Goal: Information Seeking & Learning: Learn about a topic

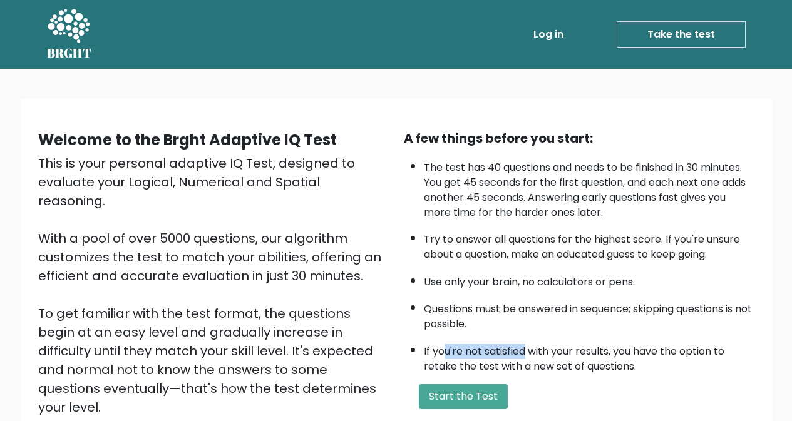
drag, startPoint x: 445, startPoint y: 359, endPoint x: 532, endPoint y: 359, distance: 87.0
click at [532, 359] on li "If you're not satisfied with your results, you have the option to retake the te…" at bounding box center [589, 356] width 331 height 36
click at [576, 362] on li "If you're not satisfied with your results, you have the option to retake the te…" at bounding box center [589, 356] width 331 height 36
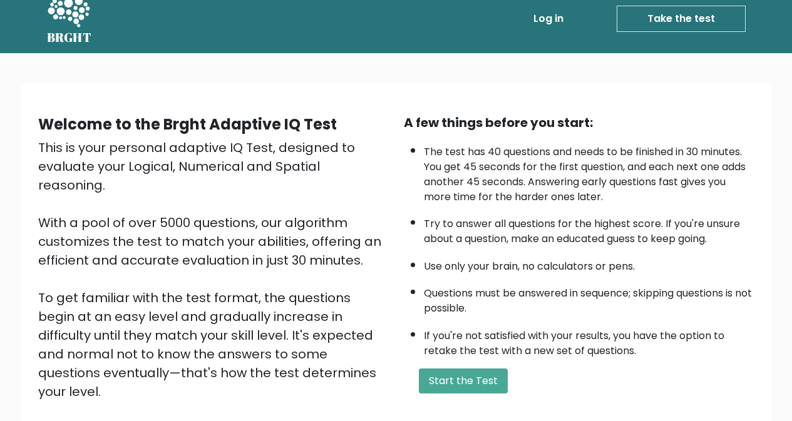
scroll to position [16, 0]
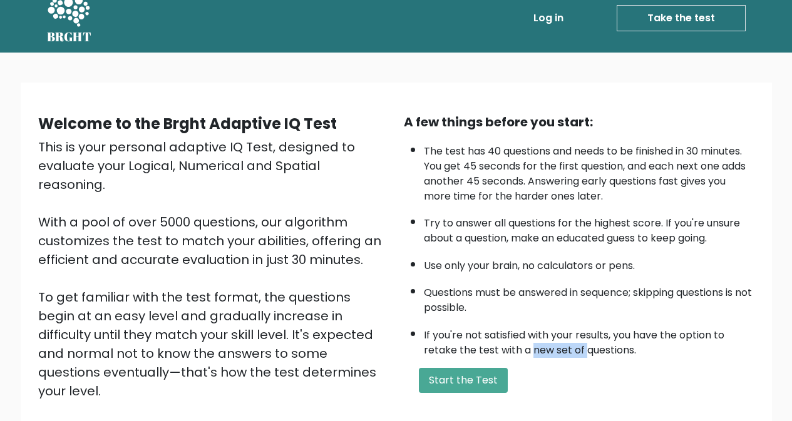
drag, startPoint x: 531, startPoint y: 364, endPoint x: 592, endPoint y: 364, distance: 60.1
click at [590, 358] on li "If you're not satisfied with your results, you have the option to retake the te…" at bounding box center [589, 340] width 331 height 36
click at [592, 358] on li "If you're not satisfied with your results, you have the option to retake the te…" at bounding box center [589, 340] width 331 height 36
drag, startPoint x: 458, startPoint y: 295, endPoint x: 602, endPoint y: 295, distance: 144.0
click at [602, 295] on li "Questions must be answered in sequence; skipping questions is not possible." at bounding box center [589, 297] width 331 height 36
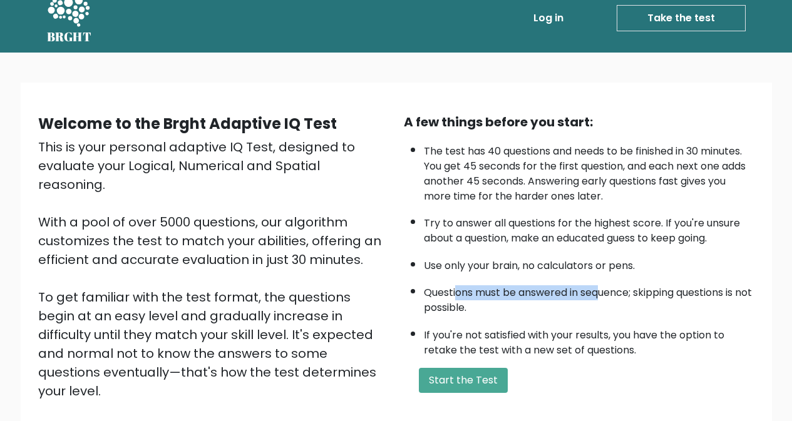
click at [602, 295] on li "Questions must be answered in sequence; skipping questions is not possible." at bounding box center [589, 297] width 331 height 36
drag, startPoint x: 577, startPoint y: 295, endPoint x: 677, endPoint y: 295, distance: 99.5
click at [677, 295] on li "Questions must be answered in sequence; skipping questions is not possible." at bounding box center [589, 297] width 331 height 36
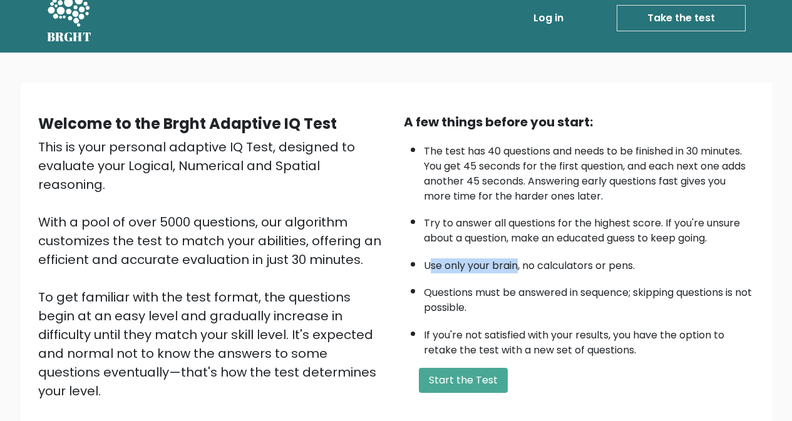
drag, startPoint x: 440, startPoint y: 265, endPoint x: 529, endPoint y: 265, distance: 88.9
click at [529, 265] on li "Use only your brain, no calculators or pens." at bounding box center [589, 262] width 331 height 21
drag, startPoint x: 505, startPoint y: 263, endPoint x: 583, endPoint y: 263, distance: 77.6
click at [575, 263] on li "Use only your brain, no calculators or pens." at bounding box center [589, 262] width 331 height 21
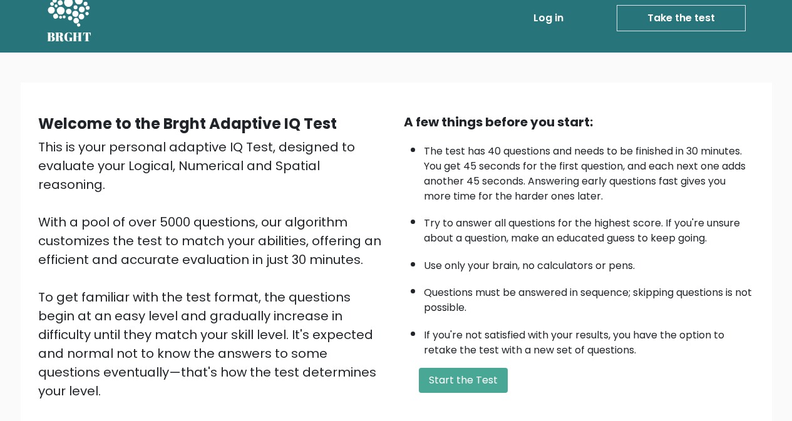
click at [583, 263] on li "Use only your brain, no calculators or pens." at bounding box center [589, 262] width 331 height 21
drag, startPoint x: 431, startPoint y: 224, endPoint x: 553, endPoint y: 224, distance: 121.4
click at [553, 224] on li "Try to answer all questions for the highest score. If you're unsure about a que…" at bounding box center [589, 228] width 331 height 36
drag, startPoint x: 506, startPoint y: 223, endPoint x: 677, endPoint y: 223, distance: 170.3
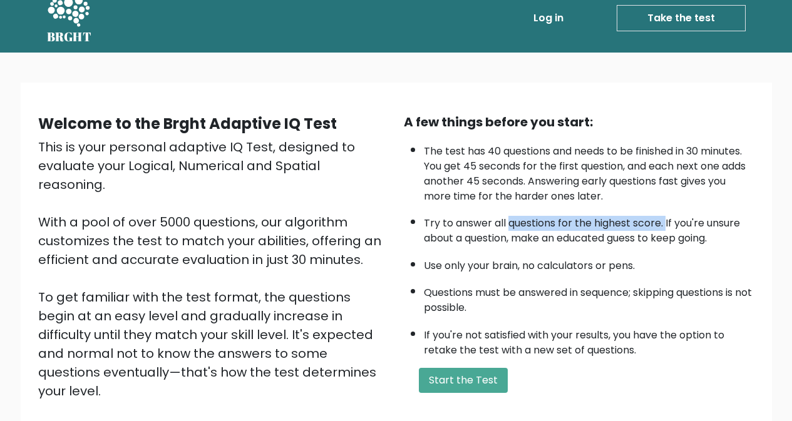
click at [677, 223] on li "Try to answer all questions for the highest score. If you're unsure about a que…" at bounding box center [589, 228] width 331 height 36
drag, startPoint x: 541, startPoint y: 222, endPoint x: 610, endPoint y: 222, distance: 69.5
click at [610, 222] on li "Try to answer all questions for the highest score. If you're unsure about a que…" at bounding box center [589, 228] width 331 height 36
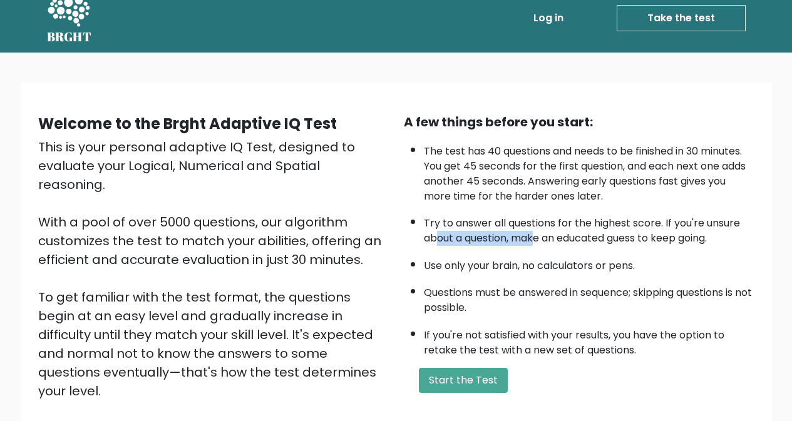
drag, startPoint x: 439, startPoint y: 245, endPoint x: 566, endPoint y: 245, distance: 126.4
click at [566, 245] on li "Try to answer all questions for the highest score. If you're unsure about a que…" at bounding box center [589, 228] width 331 height 36
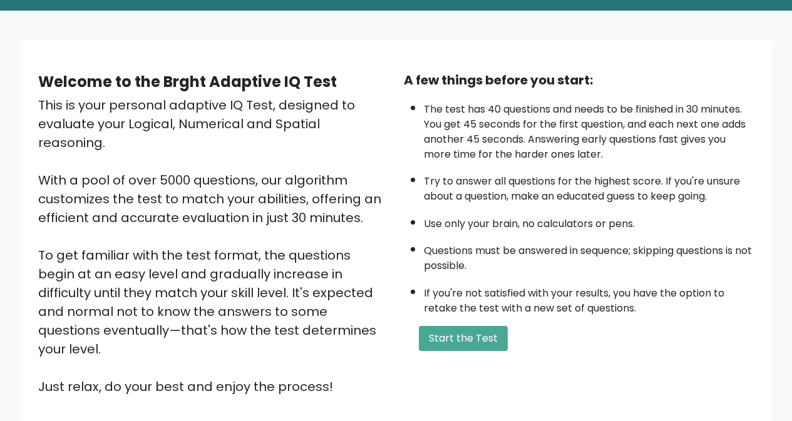
scroll to position [62, 0]
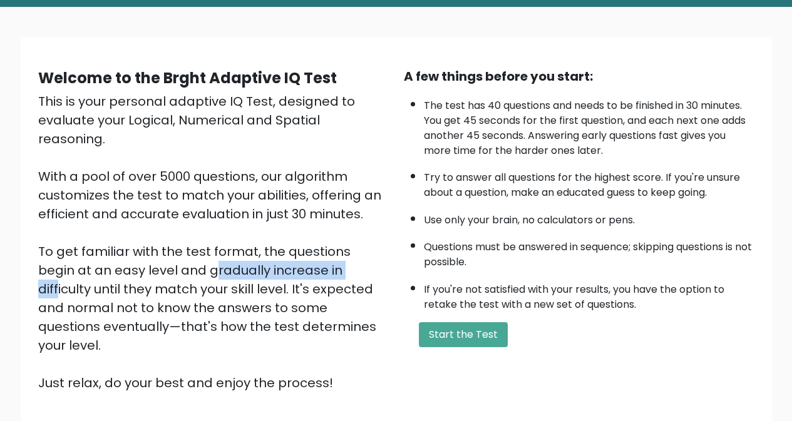
drag, startPoint x: 45, startPoint y: 247, endPoint x: 207, endPoint y: 255, distance: 162.4
click at [207, 255] on div "This is your personal adaptive IQ Test, designed to evaluate your Logical, Nume…" at bounding box center [213, 242] width 351 height 300
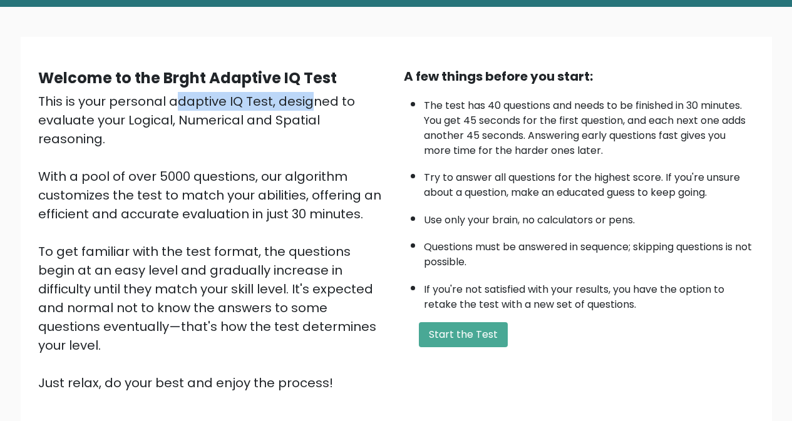
drag, startPoint x: 53, startPoint y: 101, endPoint x: 185, endPoint y: 101, distance: 132.7
click at [185, 101] on div "This is your personal adaptive IQ Test, designed to evaluate your Logical, Nume…" at bounding box center [213, 242] width 351 height 300
drag, startPoint x: 197, startPoint y: 101, endPoint x: 238, endPoint y: 101, distance: 41.3
click at [238, 101] on div "This is your personal adaptive IQ Test, designed to evaluate your Logical, Nume…" at bounding box center [213, 242] width 351 height 300
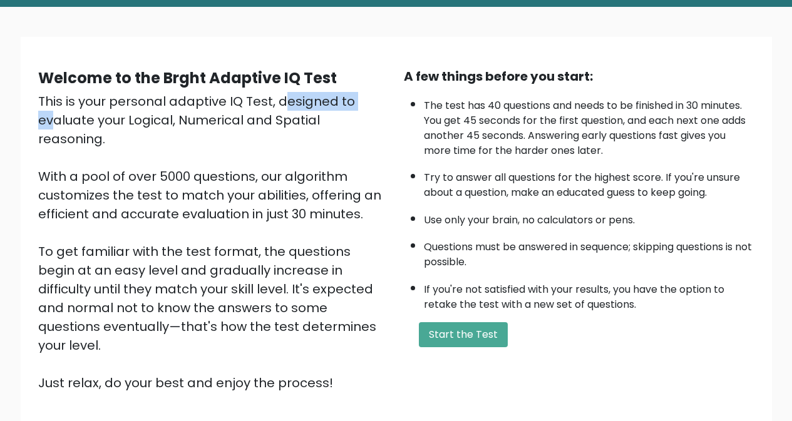
click at [238, 101] on div "This is your personal adaptive IQ Test, designed to evaluate your Logical, Nume…" at bounding box center [213, 242] width 351 height 300
drag, startPoint x: 61, startPoint y: 122, endPoint x: 128, endPoint y: 122, distance: 66.4
click at [128, 122] on div "This is your personal adaptive IQ Test, designed to evaluate your Logical, Nume…" at bounding box center [213, 242] width 351 height 300
drag, startPoint x: 113, startPoint y: 120, endPoint x: 230, endPoint y: 120, distance: 117.1
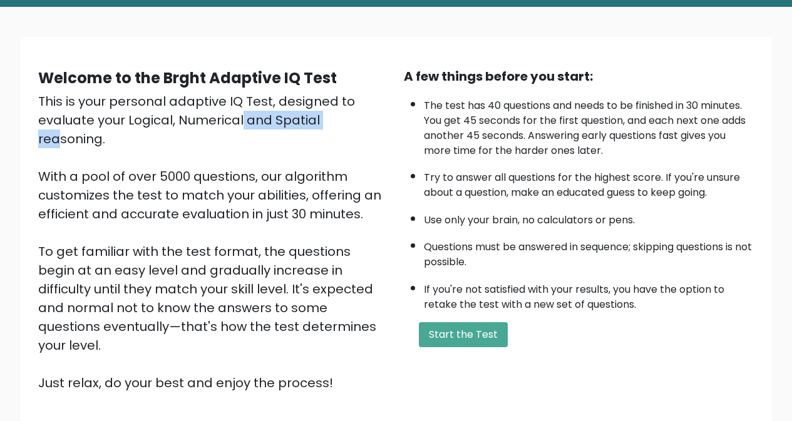
click at [230, 120] on div "This is your personal adaptive IQ Test, designed to evaluate your Logical, Nume…" at bounding box center [213, 242] width 351 height 300
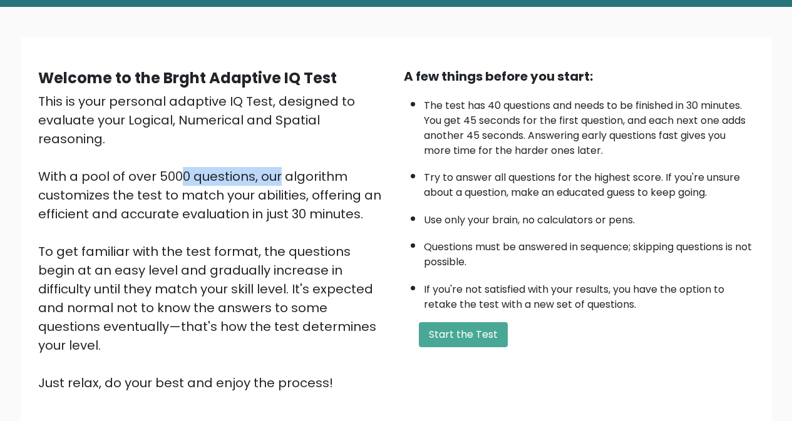
drag, startPoint x: 54, startPoint y: 161, endPoint x: 169, endPoint y: 161, distance: 114.5
click at [169, 161] on div "This is your personal adaptive IQ Test, designed to evaluate your Logical, Nume…" at bounding box center [213, 242] width 351 height 300
drag, startPoint x: 63, startPoint y: 180, endPoint x: 167, endPoint y: 180, distance: 103.3
click at [167, 180] on div "This is your personal adaptive IQ Test, designed to evaluate your Logical, Nume…" at bounding box center [213, 242] width 351 height 300
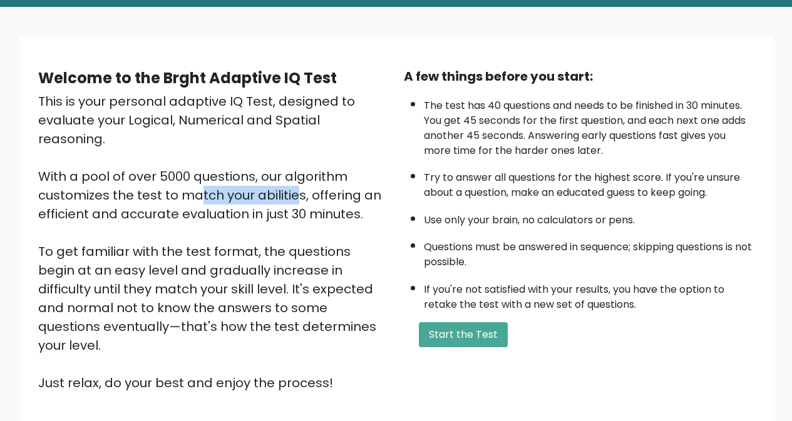
click at [167, 180] on div "This is your personal adaptive IQ Test, designed to evaluate your Logical, Nume…" at bounding box center [213, 242] width 351 height 300
drag, startPoint x: 149, startPoint y: 175, endPoint x: 225, endPoint y: 175, distance: 76.4
click at [225, 175] on div "This is your personal adaptive IQ Test, designed to evaluate your Logical, Nume…" at bounding box center [213, 242] width 351 height 300
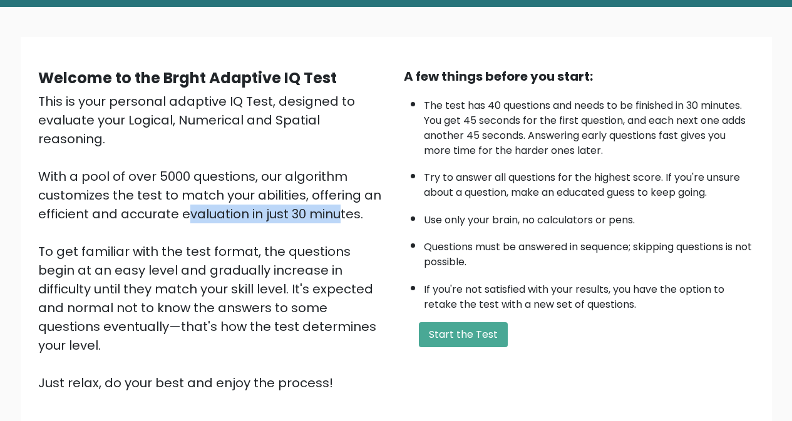
drag, startPoint x: 74, startPoint y: 189, endPoint x: 213, endPoint y: 189, distance: 139.0
click at [213, 189] on div "This is your personal adaptive IQ Test, designed to evaluate your Logical, Nume…" at bounding box center [213, 242] width 351 height 300
drag, startPoint x: 125, startPoint y: 189, endPoint x: 215, endPoint y: 189, distance: 90.8
click at [215, 189] on div "This is your personal adaptive IQ Test, designed to evaluate your Logical, Nume…" at bounding box center [213, 242] width 351 height 300
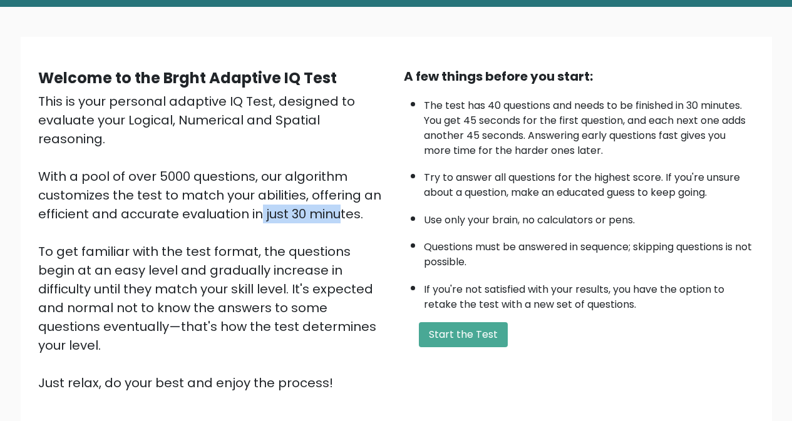
click at [215, 189] on div "This is your personal adaptive IQ Test, designed to evaluate your Logical, Nume…" at bounding box center [213, 242] width 351 height 300
drag, startPoint x: 235, startPoint y: 191, endPoint x: 302, endPoint y: 191, distance: 66.4
click at [302, 191] on div "This is your personal adaptive IQ Test, designed to evaluate your Logical, Nume…" at bounding box center [213, 242] width 351 height 300
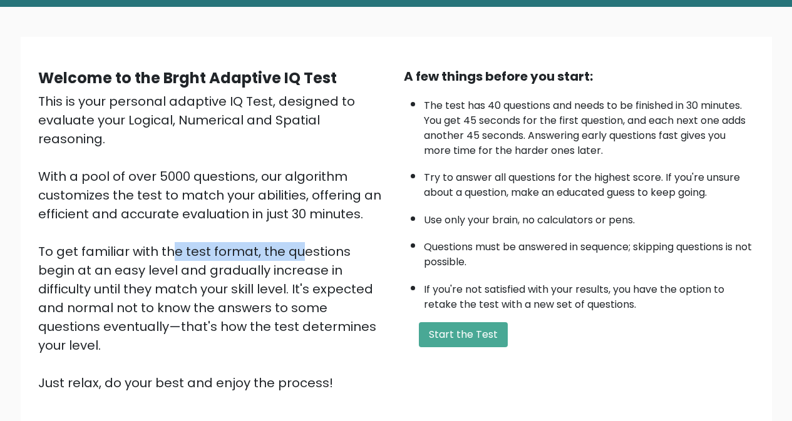
drag, startPoint x: 52, startPoint y: 236, endPoint x: 234, endPoint y: 236, distance: 182.2
click at [234, 236] on div "This is your personal adaptive IQ Test, designed to evaluate your Logical, Nume…" at bounding box center [213, 242] width 351 height 300
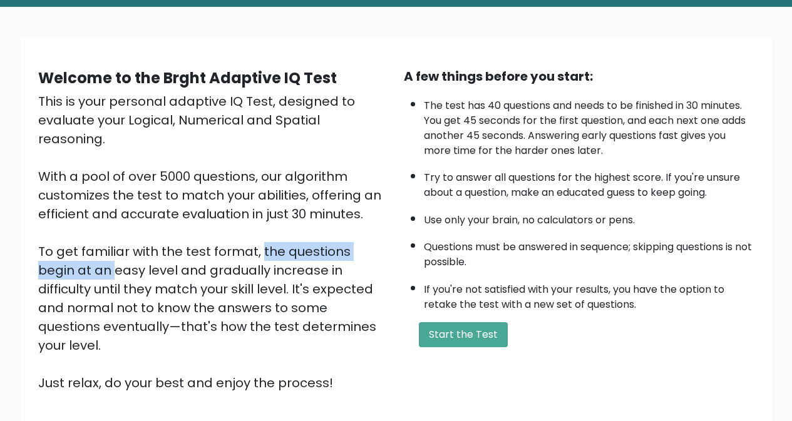
drag, startPoint x: 141, startPoint y: 236, endPoint x: 292, endPoint y: 236, distance: 150.9
click at [292, 236] on div "This is your personal adaptive IQ Test, designed to evaluate your Logical, Nume…" at bounding box center [213, 242] width 351 height 300
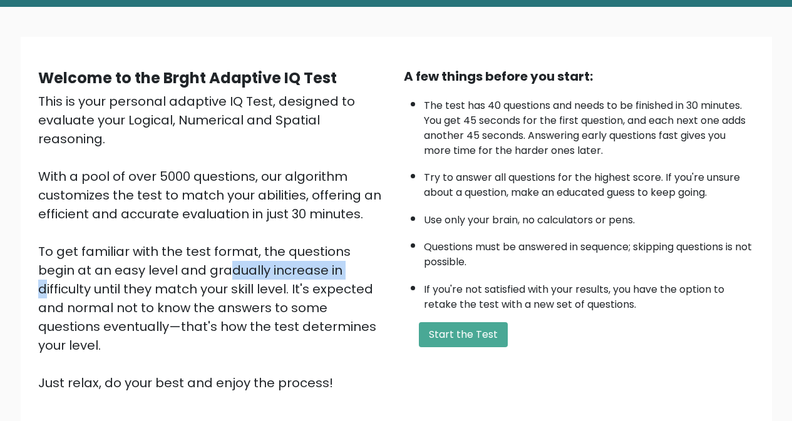
drag, startPoint x: 58, startPoint y: 256, endPoint x: 233, endPoint y: 256, distance: 175.3
click at [233, 256] on div "This is your personal adaptive IQ Test, designed to evaluate your Logical, Nume…" at bounding box center [213, 242] width 351 height 300
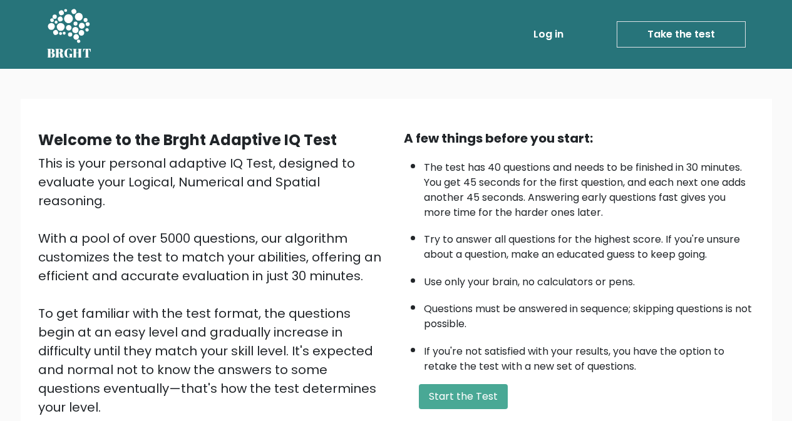
scroll to position [0, 0]
click at [546, 33] on link "Log in" at bounding box center [548, 34] width 40 height 25
drag, startPoint x: 65, startPoint y: 140, endPoint x: 205, endPoint y: 140, distance: 139.6
click at [204, 140] on b "Welcome to the Brght Adaptive IQ Test" at bounding box center [187, 140] width 299 height 21
click at [205, 140] on b "Welcome to the Brght Adaptive IQ Test" at bounding box center [187, 140] width 299 height 21
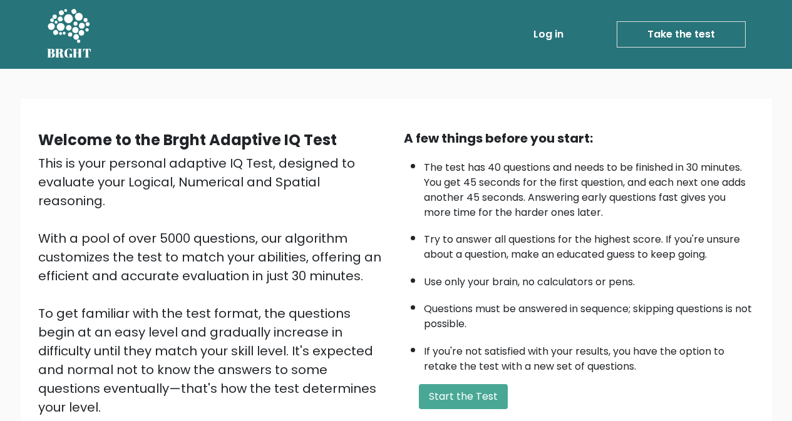
click at [235, 140] on b "Welcome to the Brght Adaptive IQ Test" at bounding box center [187, 140] width 299 height 21
click at [291, 140] on b "Welcome to the Brght Adaptive IQ Test" at bounding box center [187, 140] width 299 height 21
drag, startPoint x: 108, startPoint y: 163, endPoint x: 213, endPoint y: 168, distance: 104.7
click at [167, 163] on div "This is your personal adaptive IQ Test, designed to evaluate your Logical, Nume…" at bounding box center [213, 304] width 351 height 300
click at [213, 168] on div "This is your personal adaptive IQ Test, designed to evaluate your Logical, Nume…" at bounding box center [213, 304] width 351 height 300
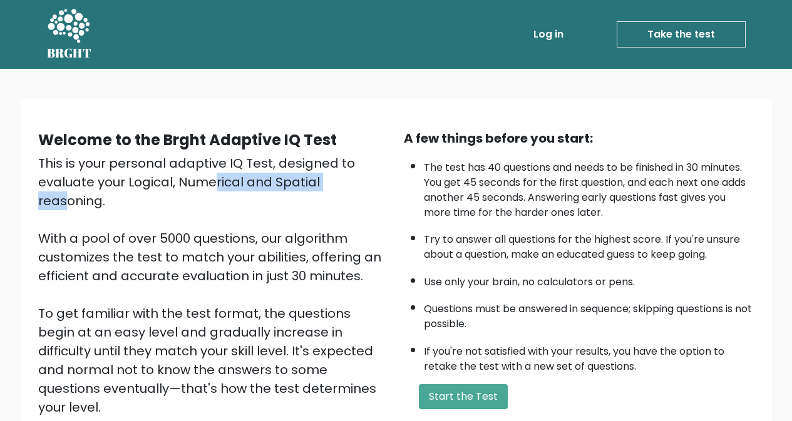
drag, startPoint x: 79, startPoint y: 186, endPoint x: 221, endPoint y: 186, distance: 141.5
click at [221, 186] on div "This is your personal adaptive IQ Test, designed to evaluate your Logical, Nume…" at bounding box center [213, 304] width 351 height 300
drag, startPoint x: 188, startPoint y: 185, endPoint x: 304, endPoint y: 185, distance: 115.8
click at [304, 185] on div "This is your personal adaptive IQ Test, designed to evaluate your Logical, Nume…" at bounding box center [213, 304] width 351 height 300
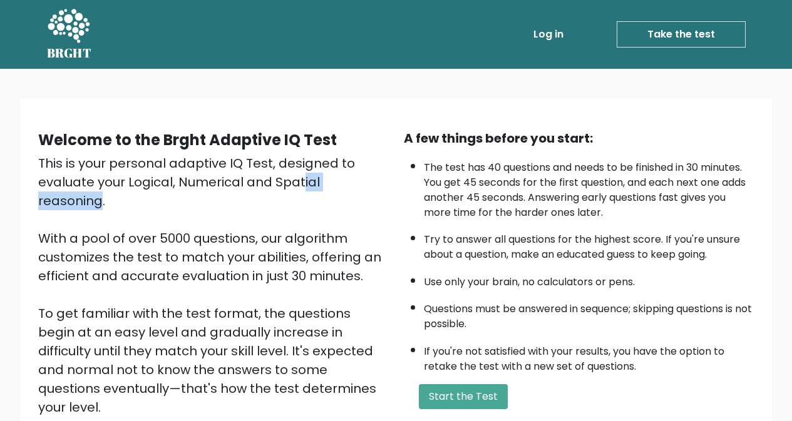
click at [304, 185] on div "This is your personal adaptive IQ Test, designed to evaluate your Logical, Nume…" at bounding box center [213, 304] width 351 height 300
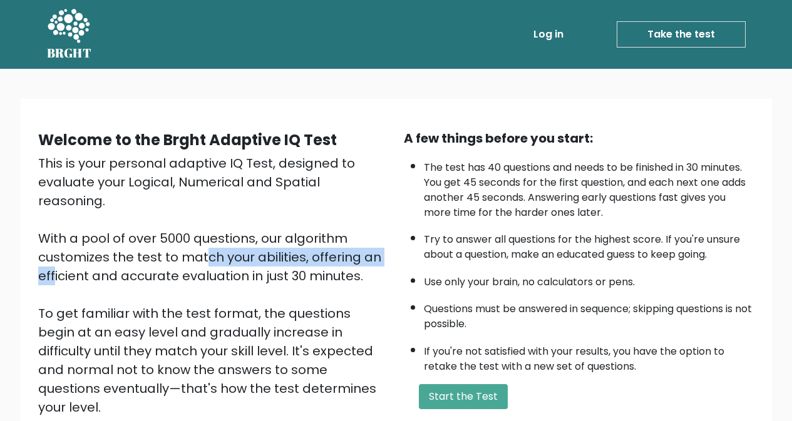
drag, startPoint x: 83, startPoint y: 229, endPoint x: 310, endPoint y: 233, distance: 227.9
click at [310, 233] on div "This is your personal adaptive IQ Test, designed to evaluate your Logical, Nume…" at bounding box center [213, 304] width 351 height 300
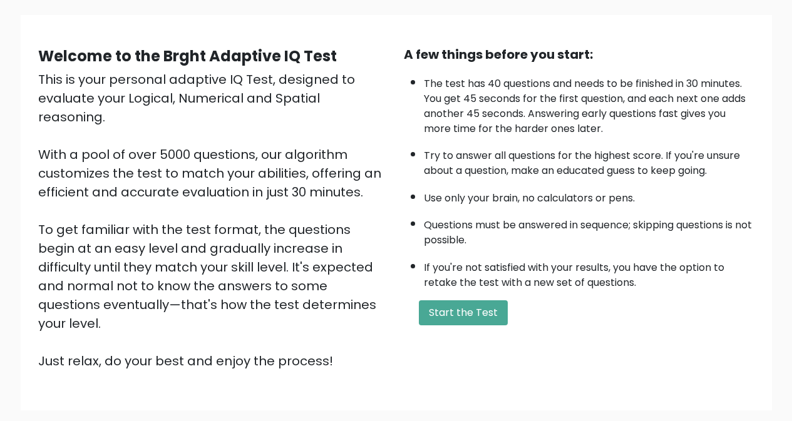
scroll to position [142, 0]
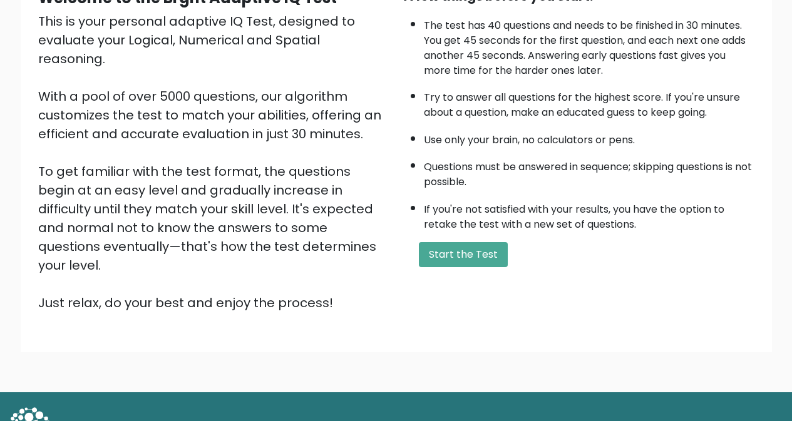
click at [251, 173] on div "This is your personal adaptive IQ Test, designed to evaluate your Logical, Nume…" at bounding box center [213, 162] width 351 height 300
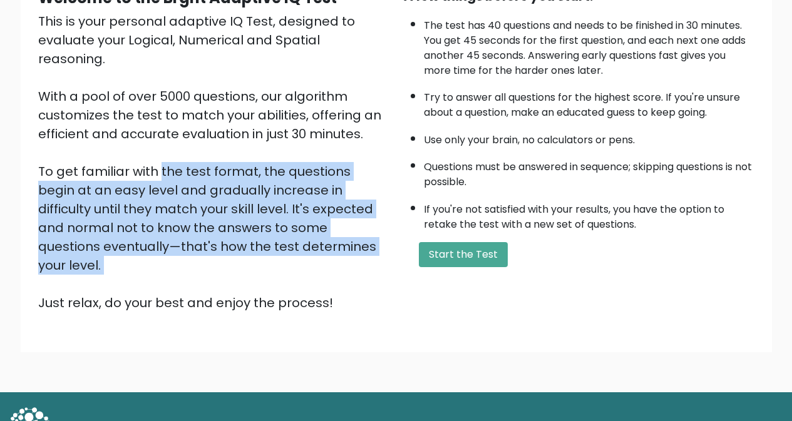
click at [251, 173] on div "This is your personal adaptive IQ Test, designed to evaluate your Logical, Nume…" at bounding box center [213, 162] width 351 height 300
click at [307, 180] on div "This is your personal adaptive IQ Test, designed to evaluate your Logical, Nume…" at bounding box center [213, 162] width 351 height 300
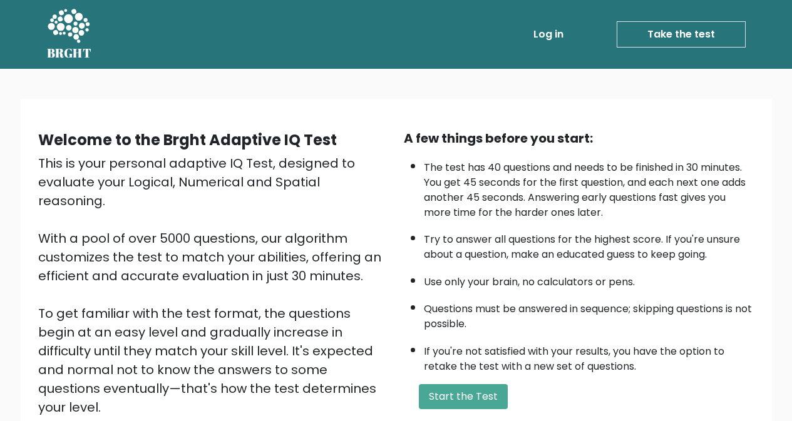
scroll to position [0, 0]
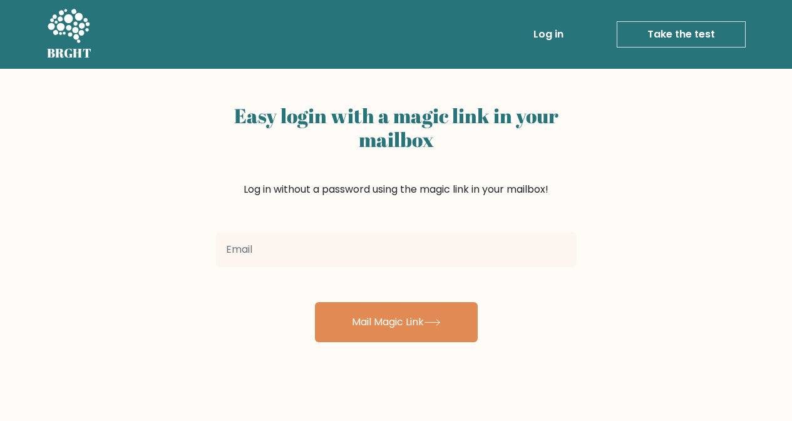
click at [677, 31] on link "Take the test" at bounding box center [681, 34] width 129 height 26
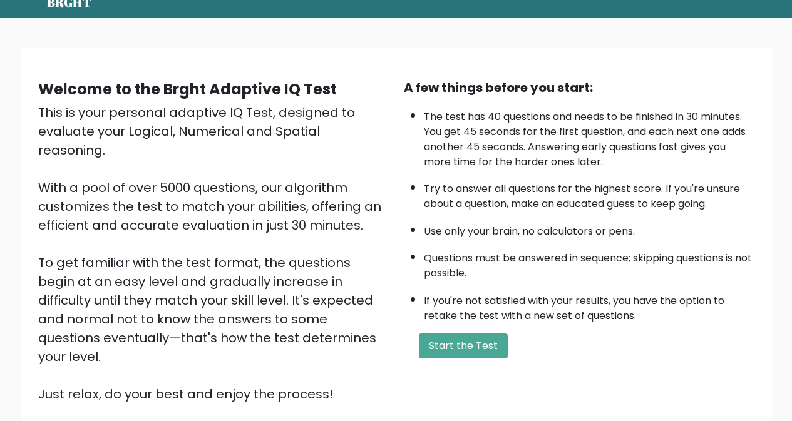
scroll to position [50, 0]
